Goal: Task Accomplishment & Management: Manage account settings

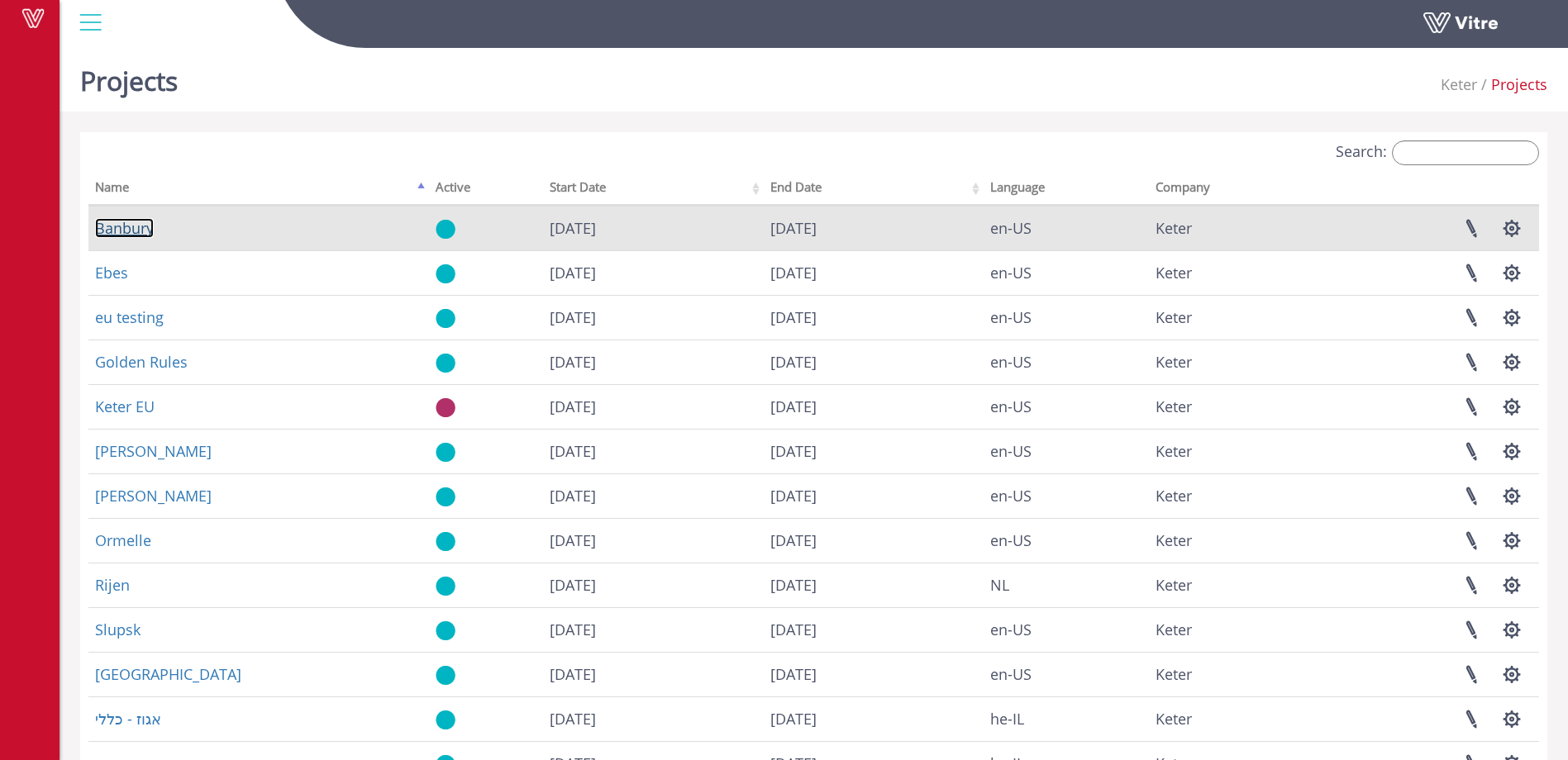
click at [124, 229] on link "Banbury" at bounding box center [124, 228] width 59 height 20
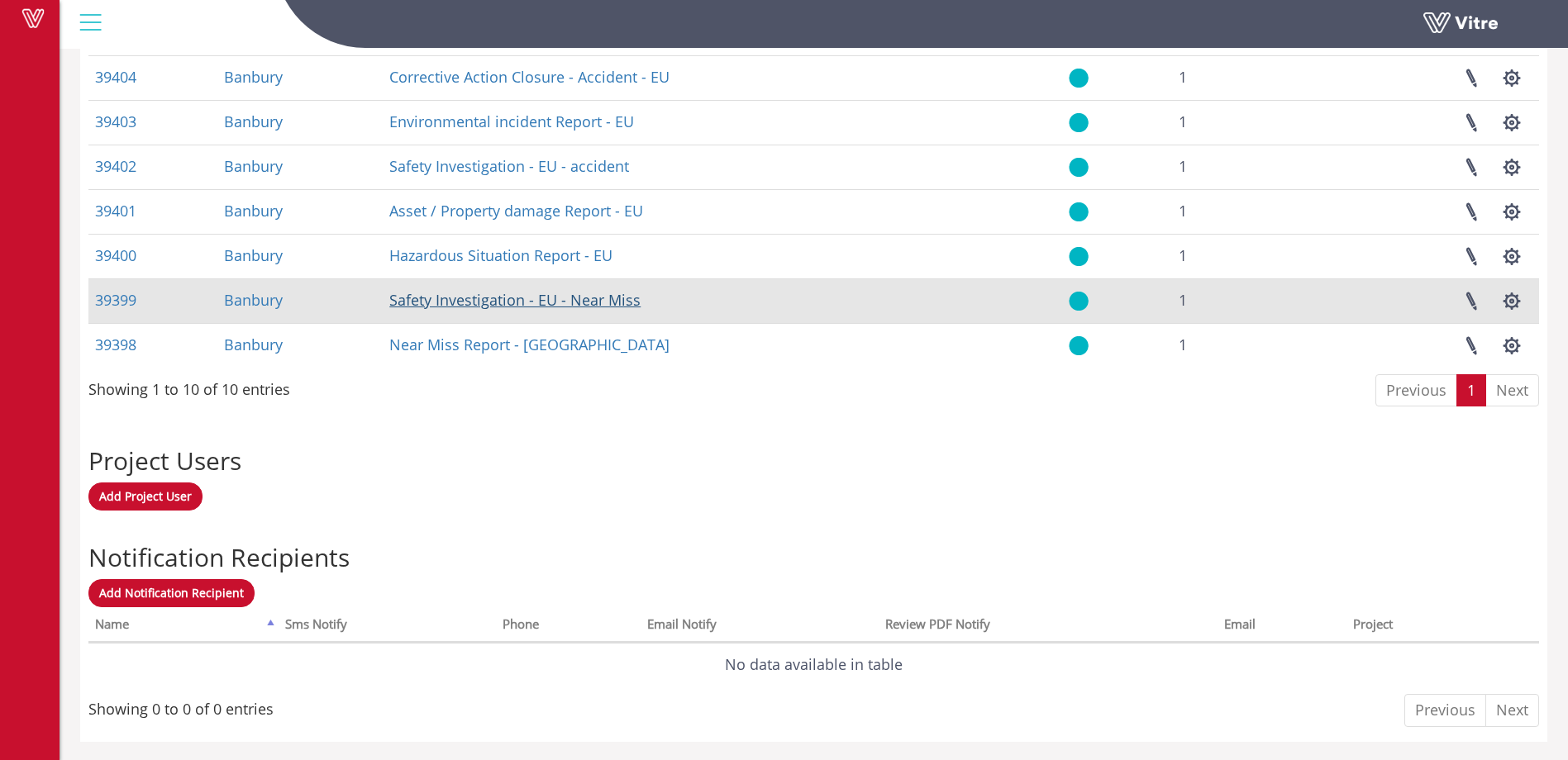
scroll to position [916, 0]
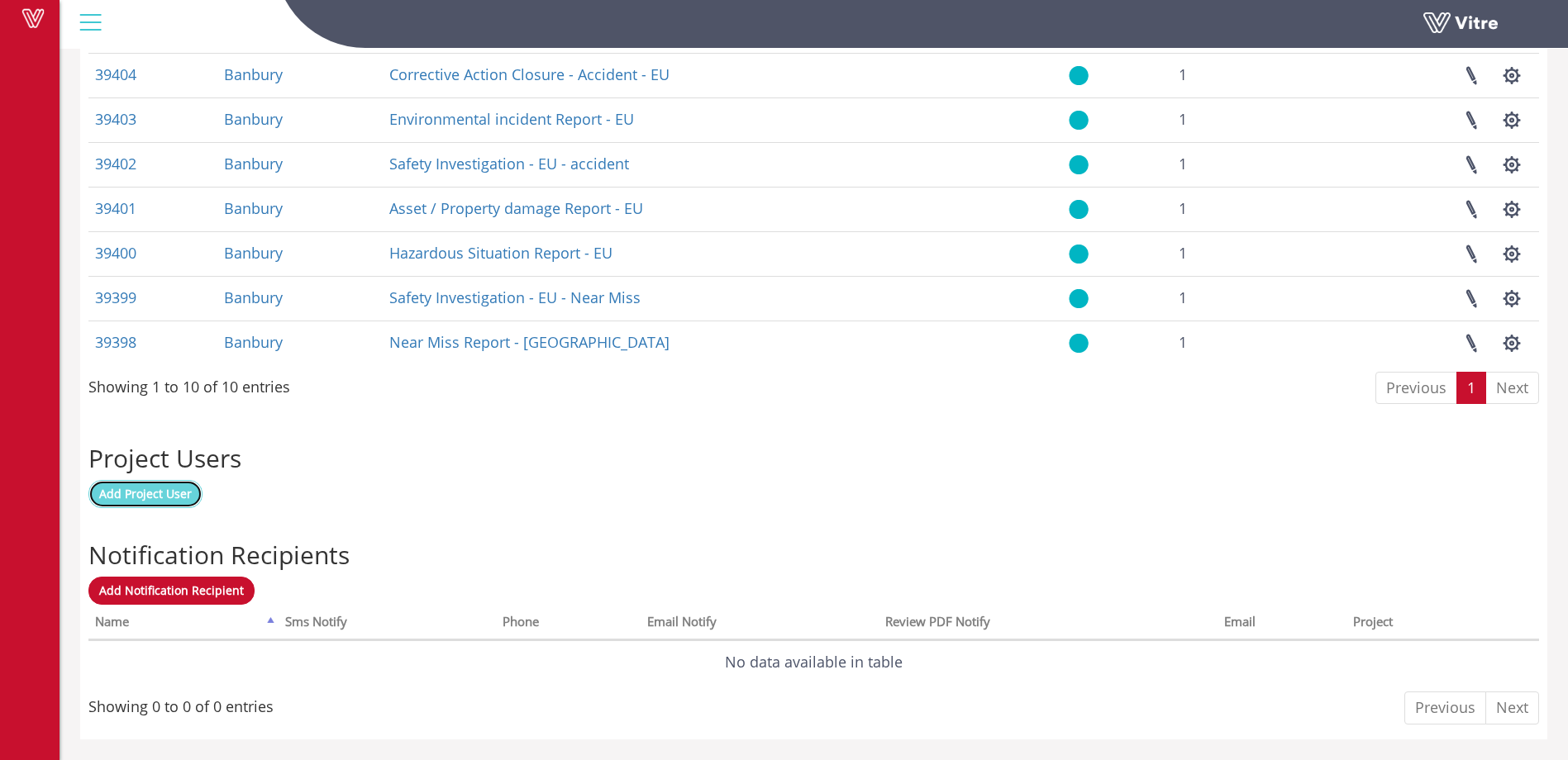
click at [164, 491] on span "Add Project User" at bounding box center [146, 493] width 93 height 16
